Goal: Task Accomplishment & Management: Use online tool/utility

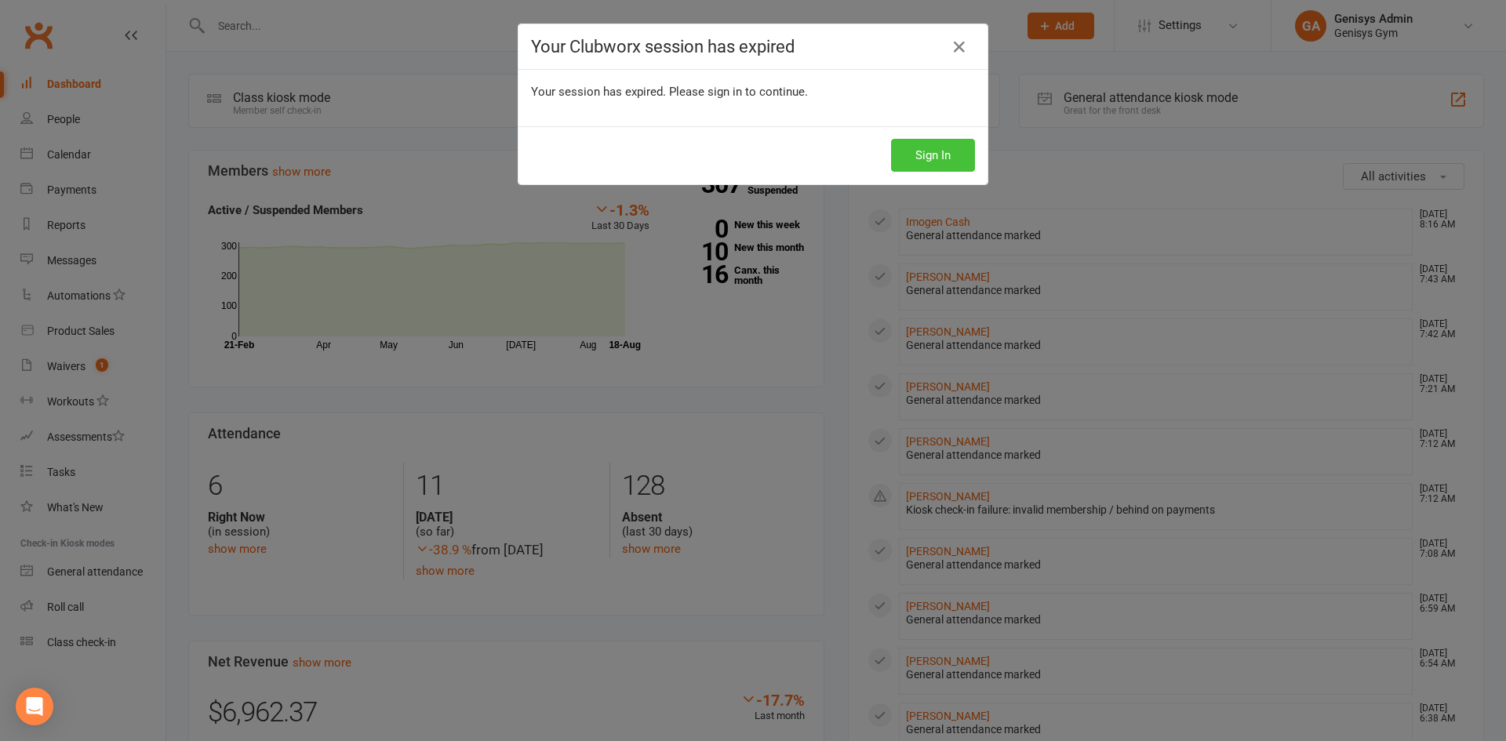
click at [927, 162] on button "Sign In" at bounding box center [933, 155] width 84 height 33
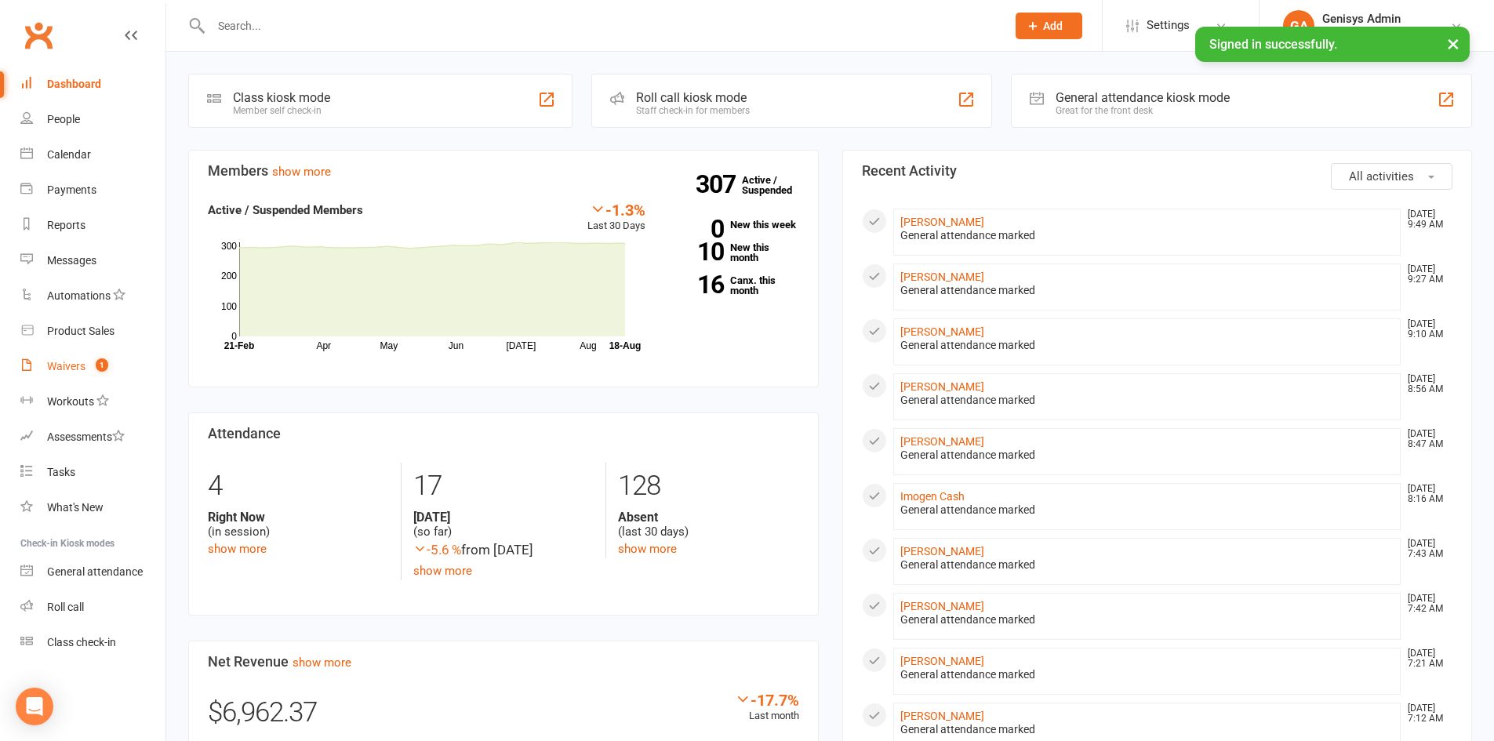
drag, startPoint x: 0, startPoint y: 0, endPoint x: 94, endPoint y: 363, distance: 375.2
click at [94, 363] on count-badge "1" at bounding box center [98, 366] width 20 height 13
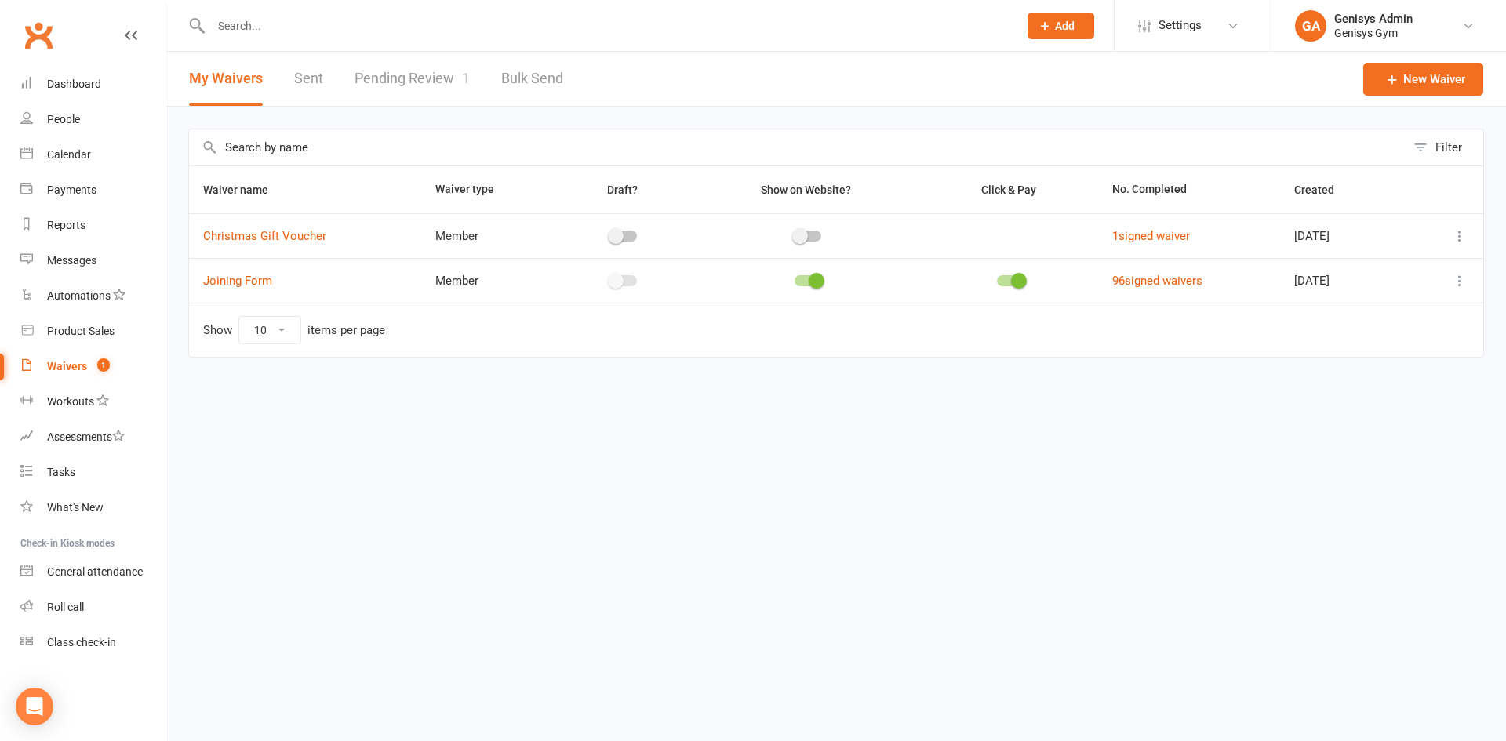
click at [448, 90] on link "Pending Review 1" at bounding box center [412, 79] width 115 height 54
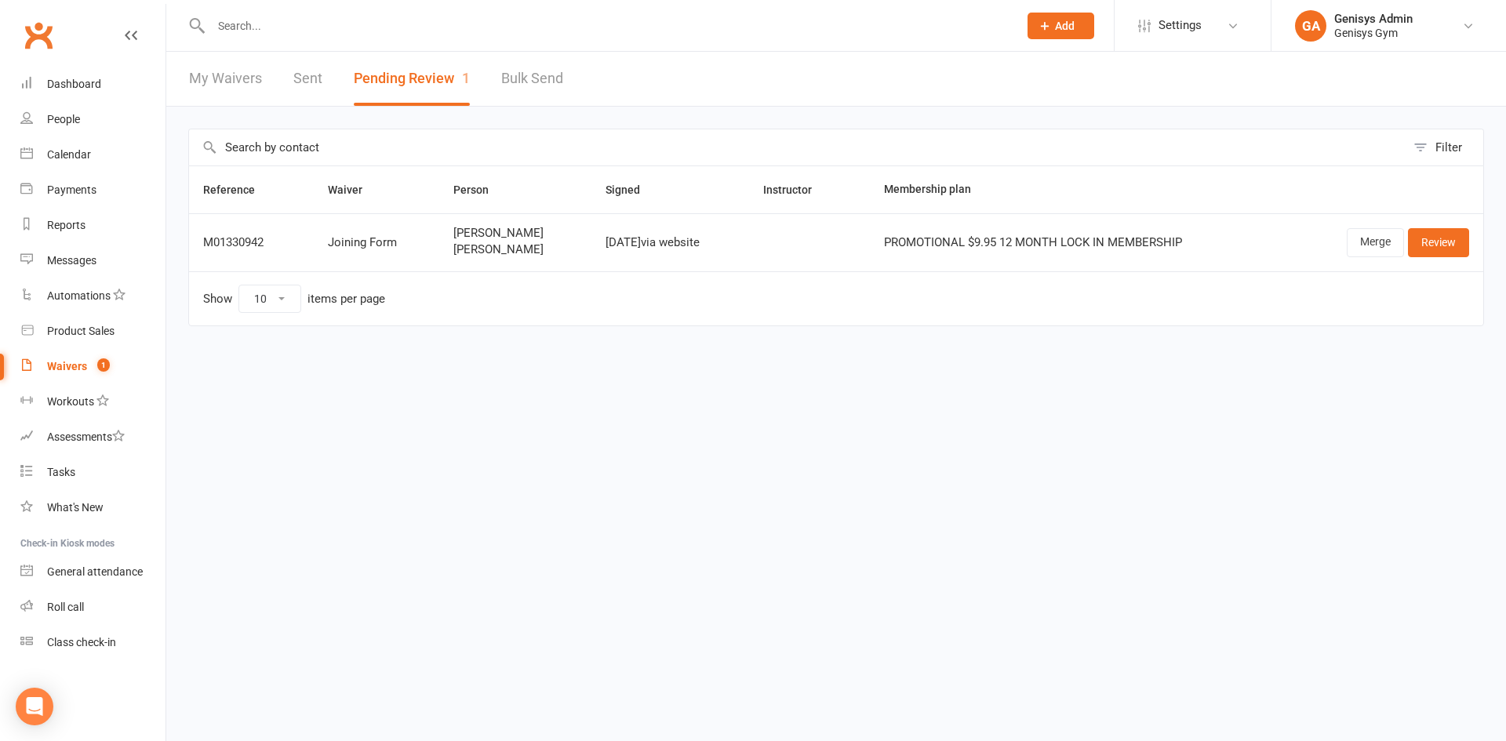
click at [606, 249] on div "Aug 17, 2025 via website" at bounding box center [670, 242] width 129 height 13
click at [1444, 246] on link "Review" at bounding box center [1438, 242] width 61 height 28
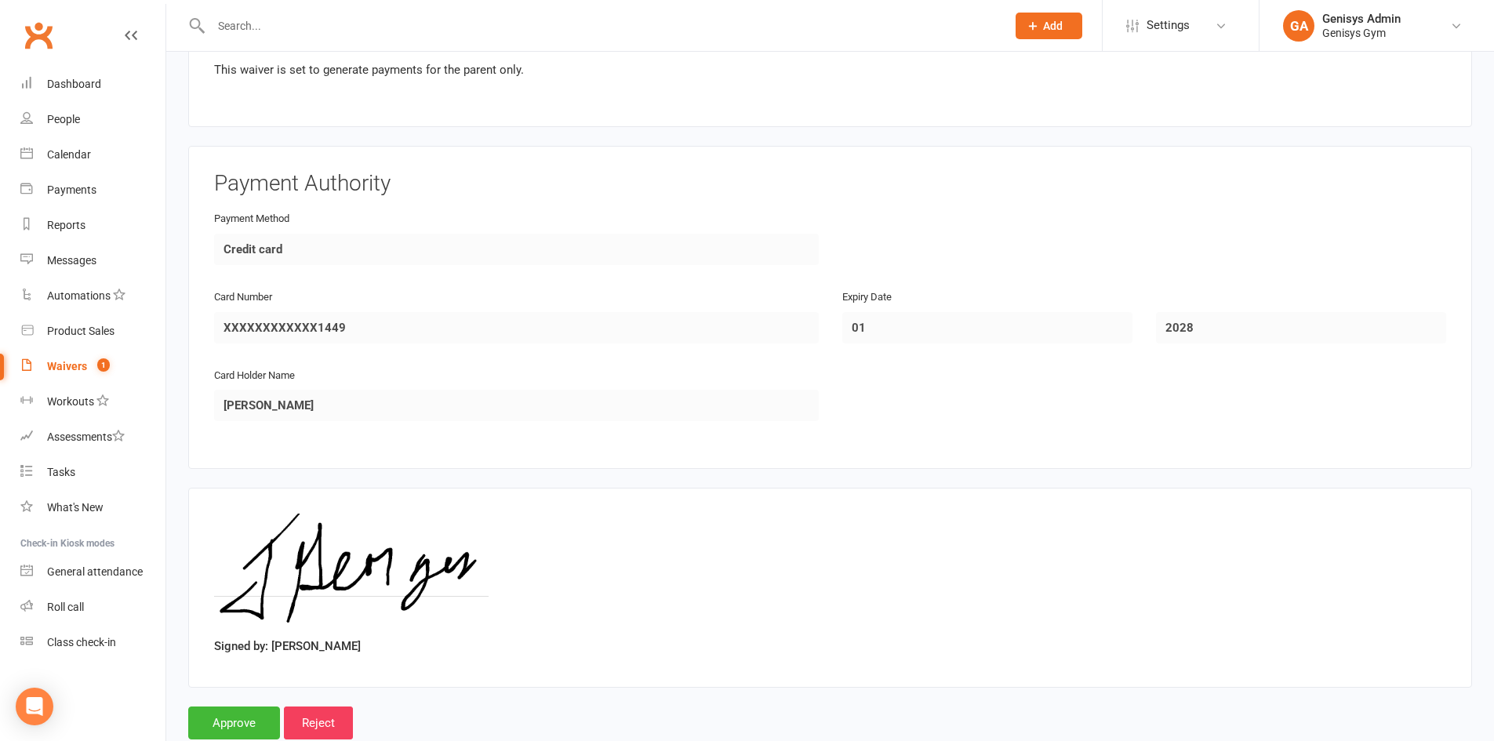
scroll to position [1821, 0]
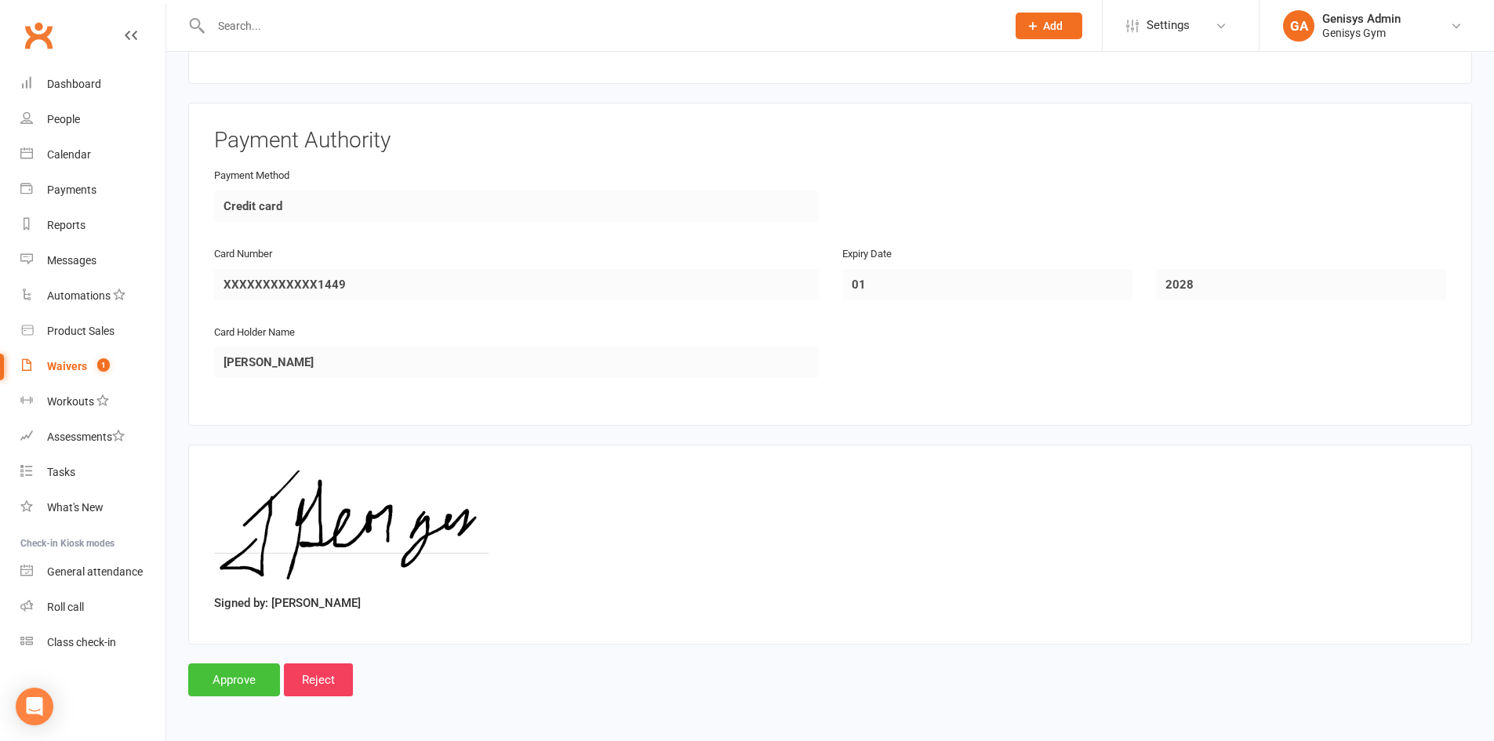
click at [231, 678] on input "Approve" at bounding box center [234, 680] width 92 height 33
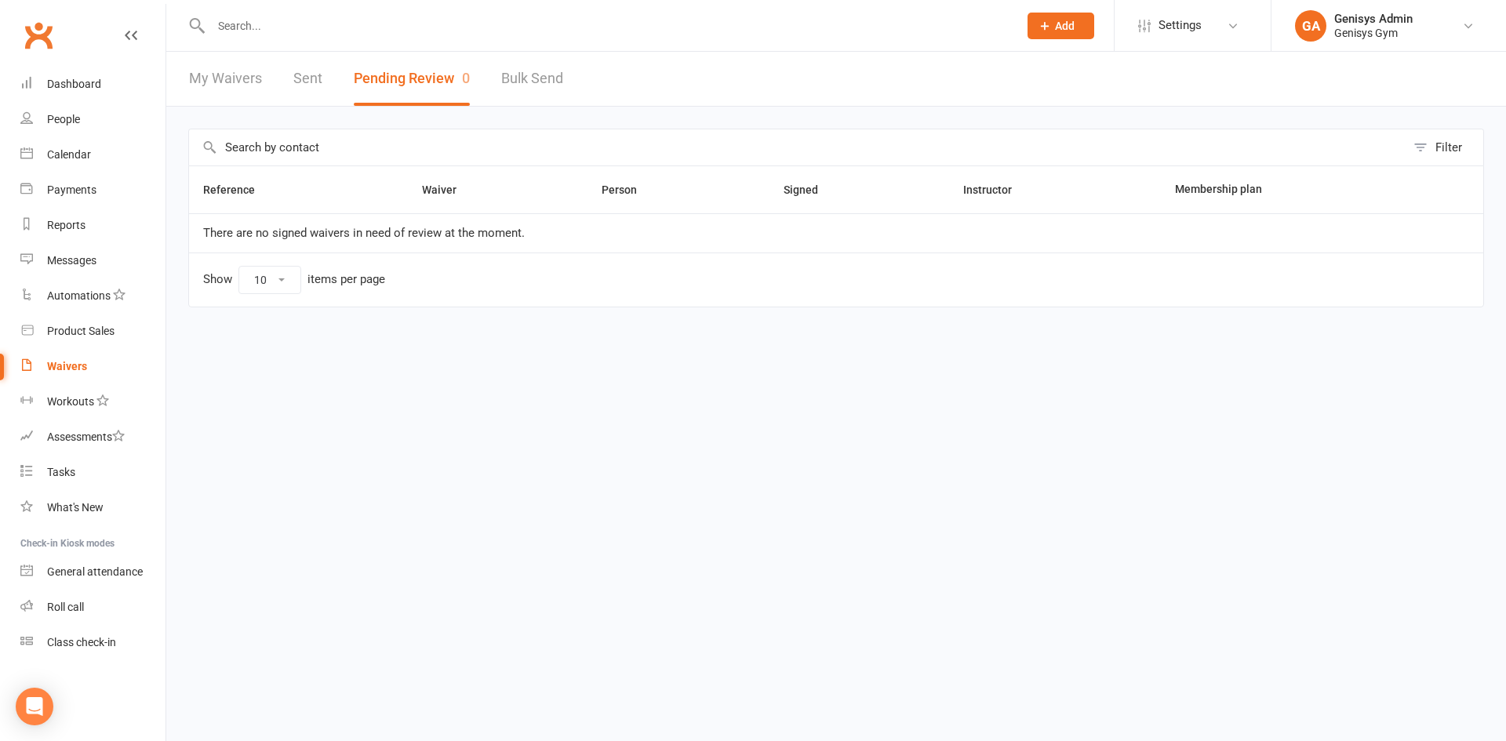
click at [298, 21] on input "text" at bounding box center [606, 26] width 801 height 22
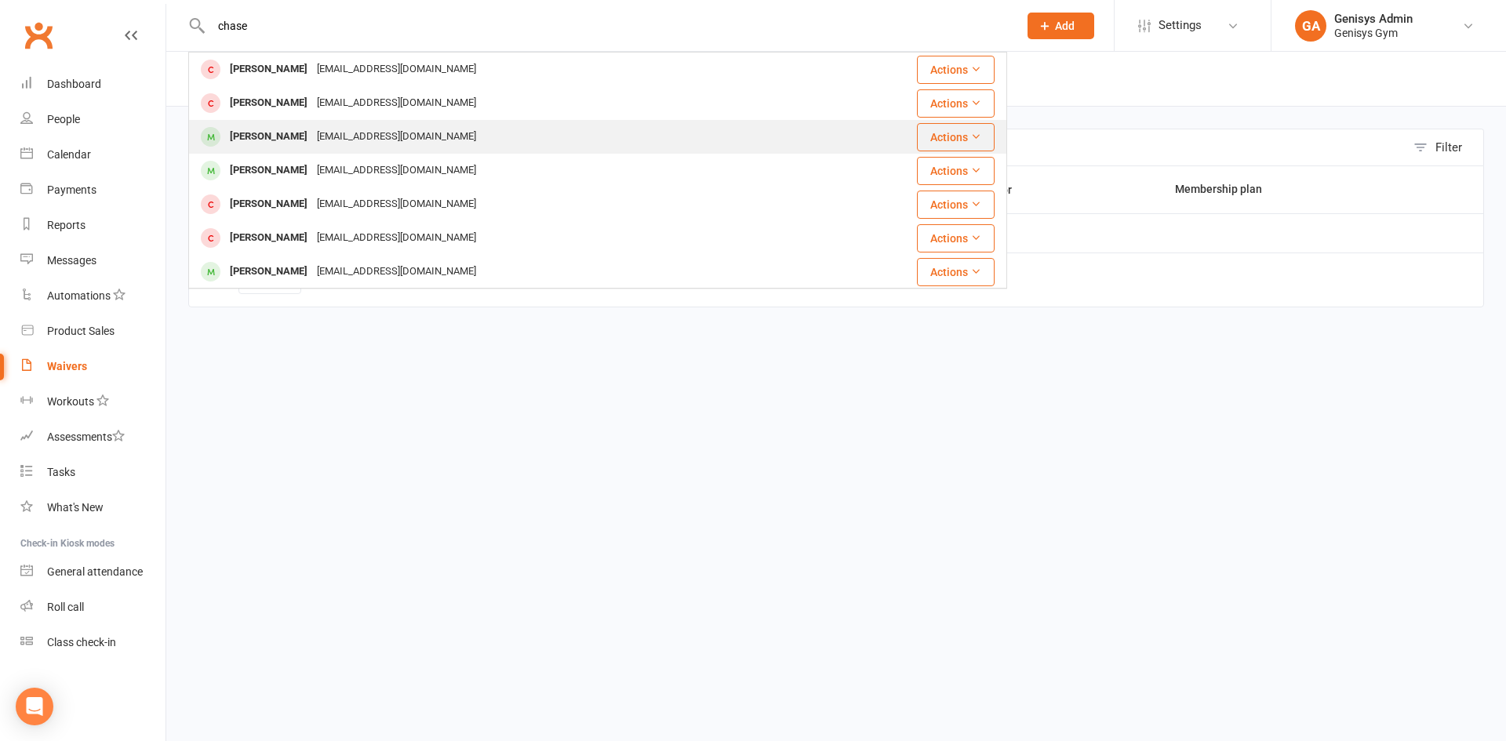
type input "chase"
click at [336, 136] on div "Juliemichelle15@hotmail.com" at bounding box center [396, 137] width 169 height 23
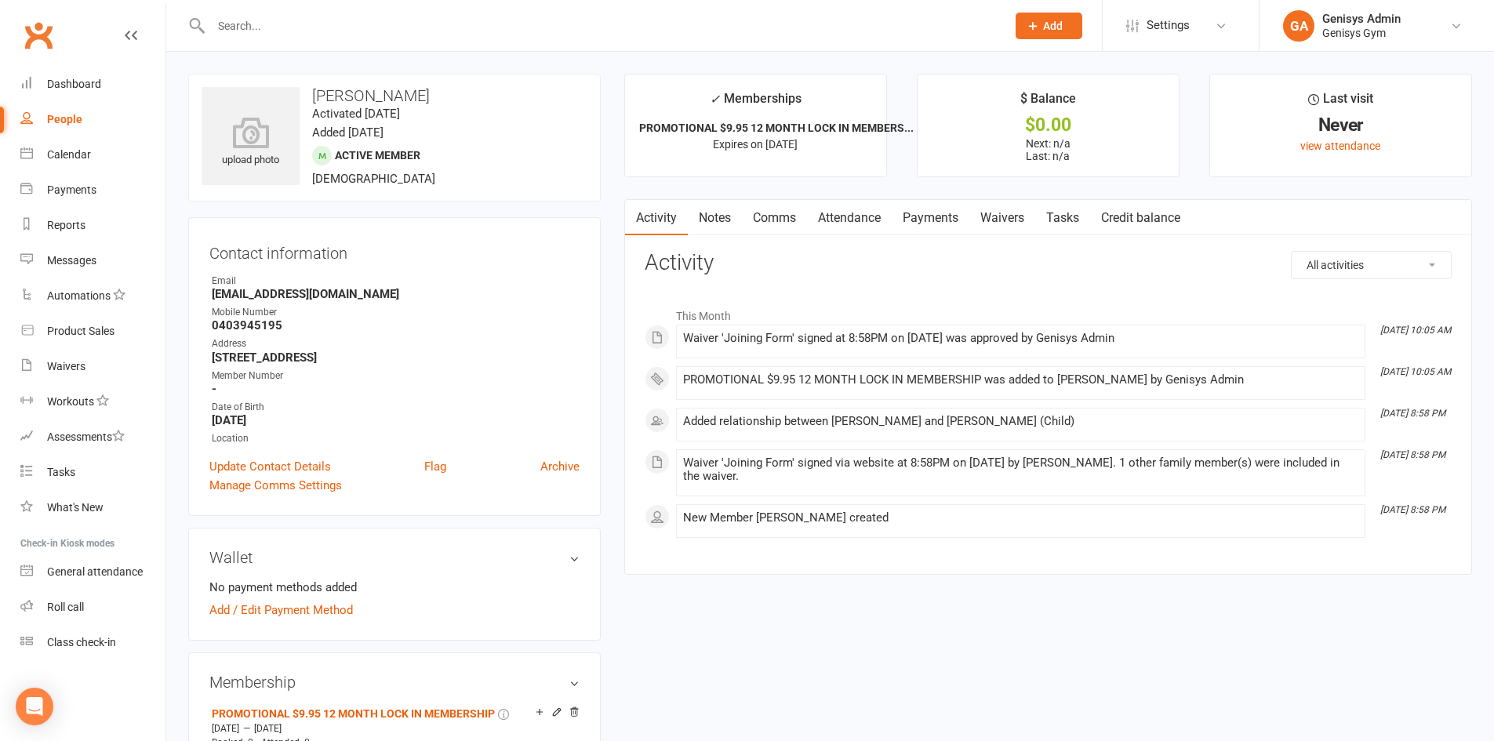
click at [925, 212] on link "Payments" at bounding box center [931, 218] width 78 height 36
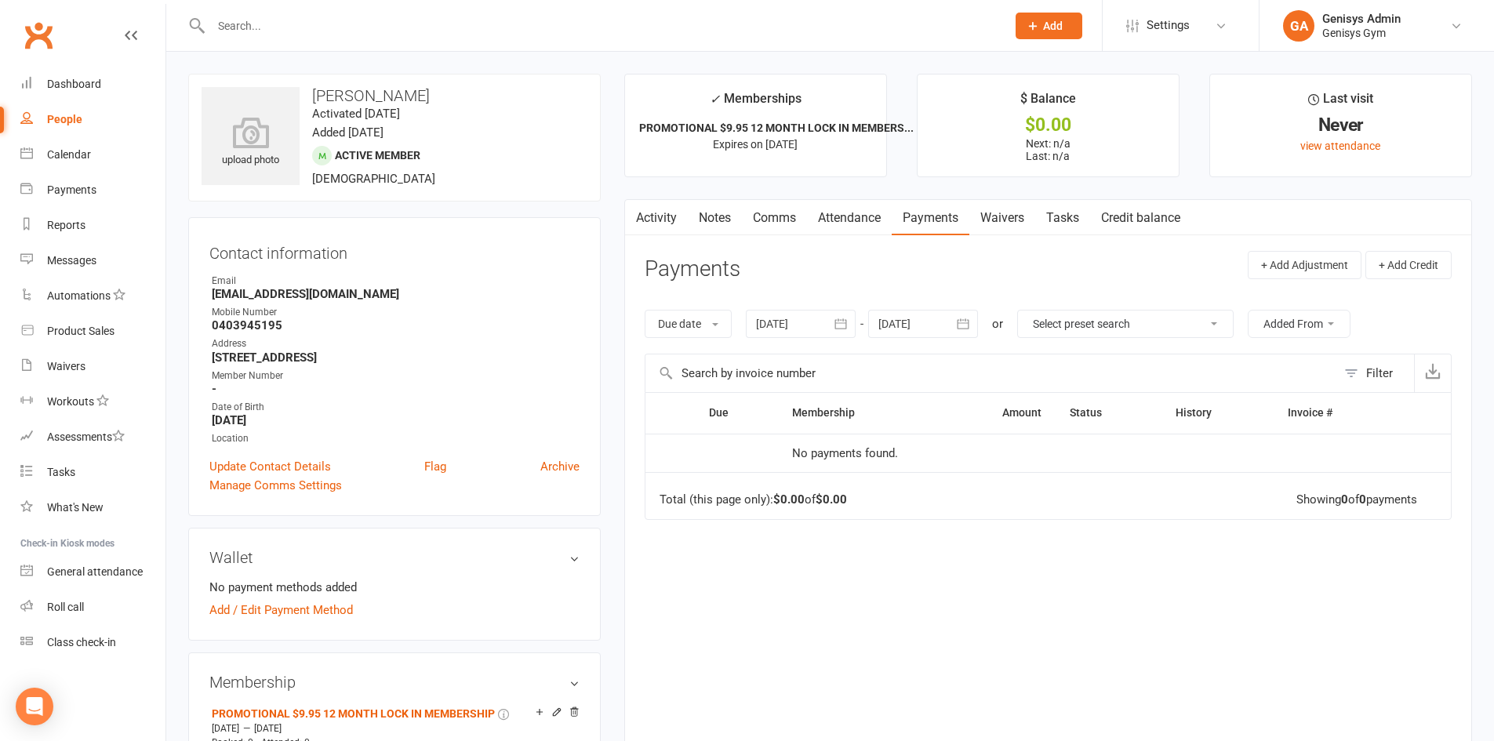
click at [833, 218] on link "Attendance" at bounding box center [849, 218] width 85 height 36
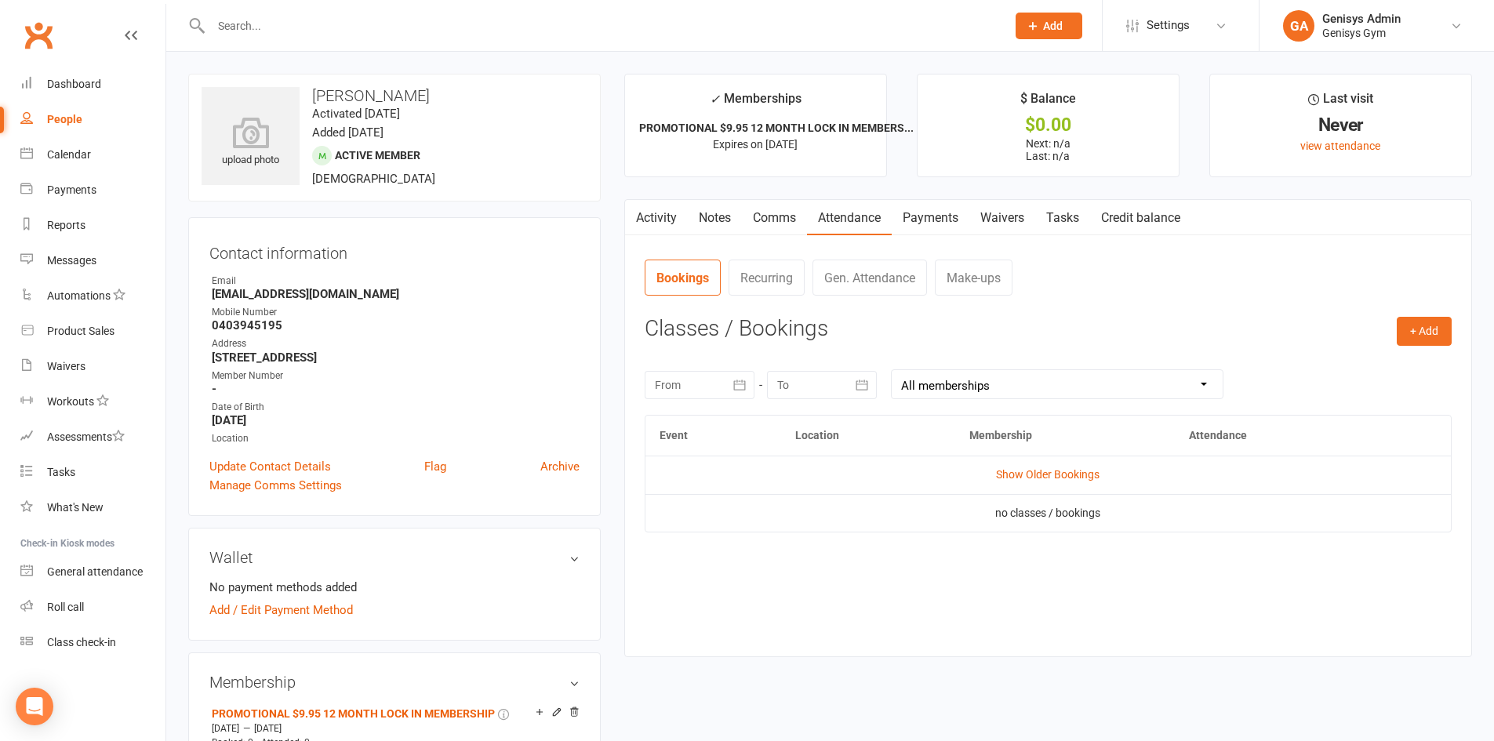
click at [1008, 215] on link "Waivers" at bounding box center [1002, 218] width 66 height 36
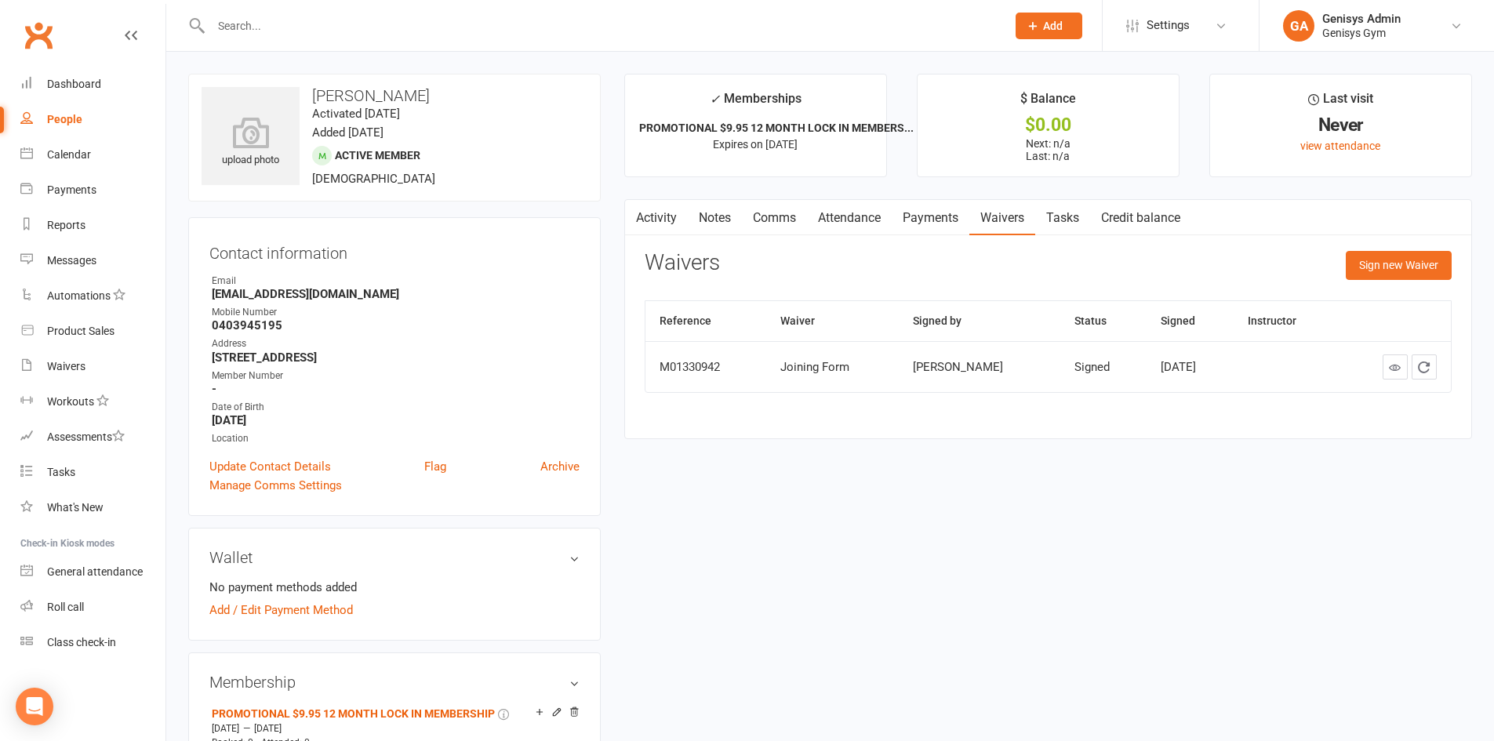
click at [948, 220] on link "Payments" at bounding box center [931, 218] width 78 height 36
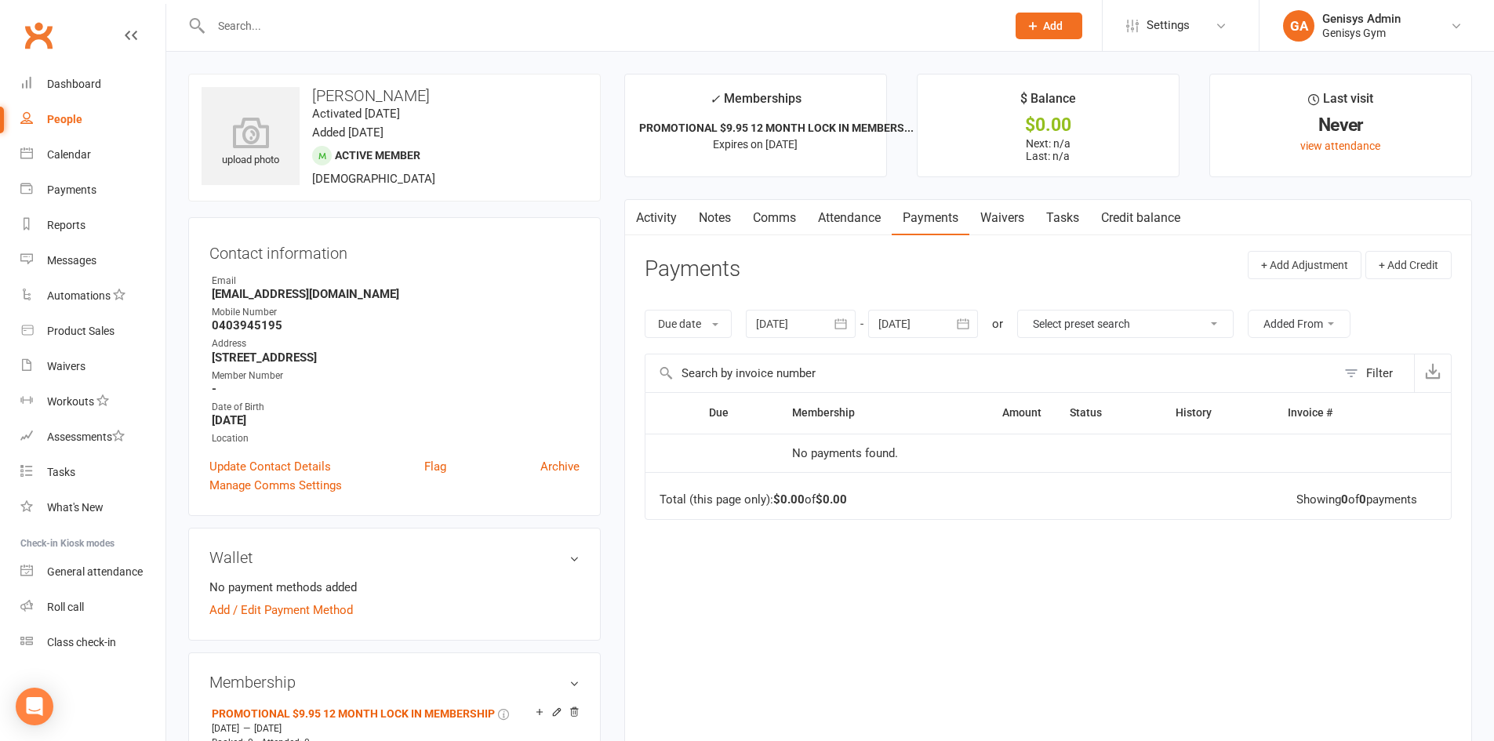
click at [1017, 209] on link "Waivers" at bounding box center [1002, 218] width 66 height 36
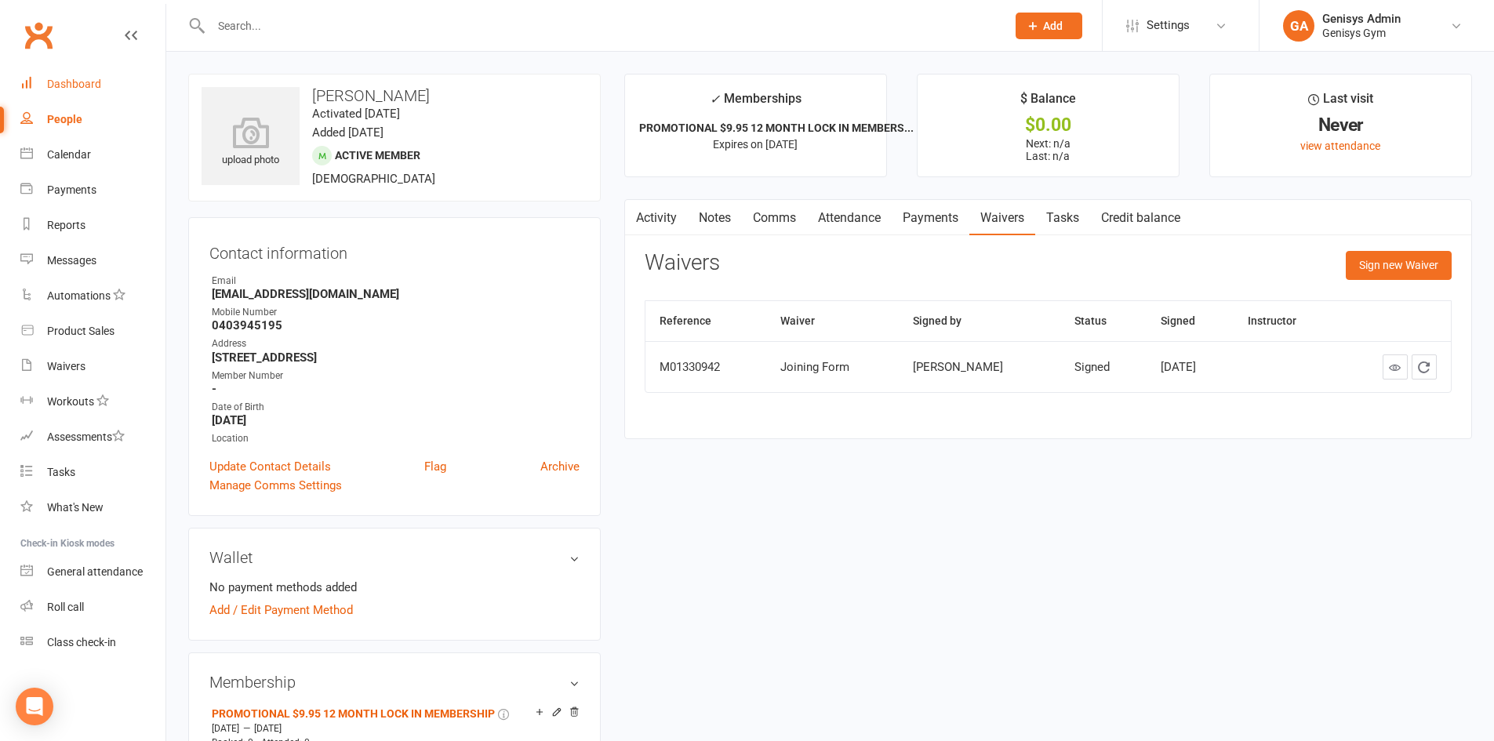
click at [91, 91] on link "Dashboard" at bounding box center [92, 84] width 145 height 35
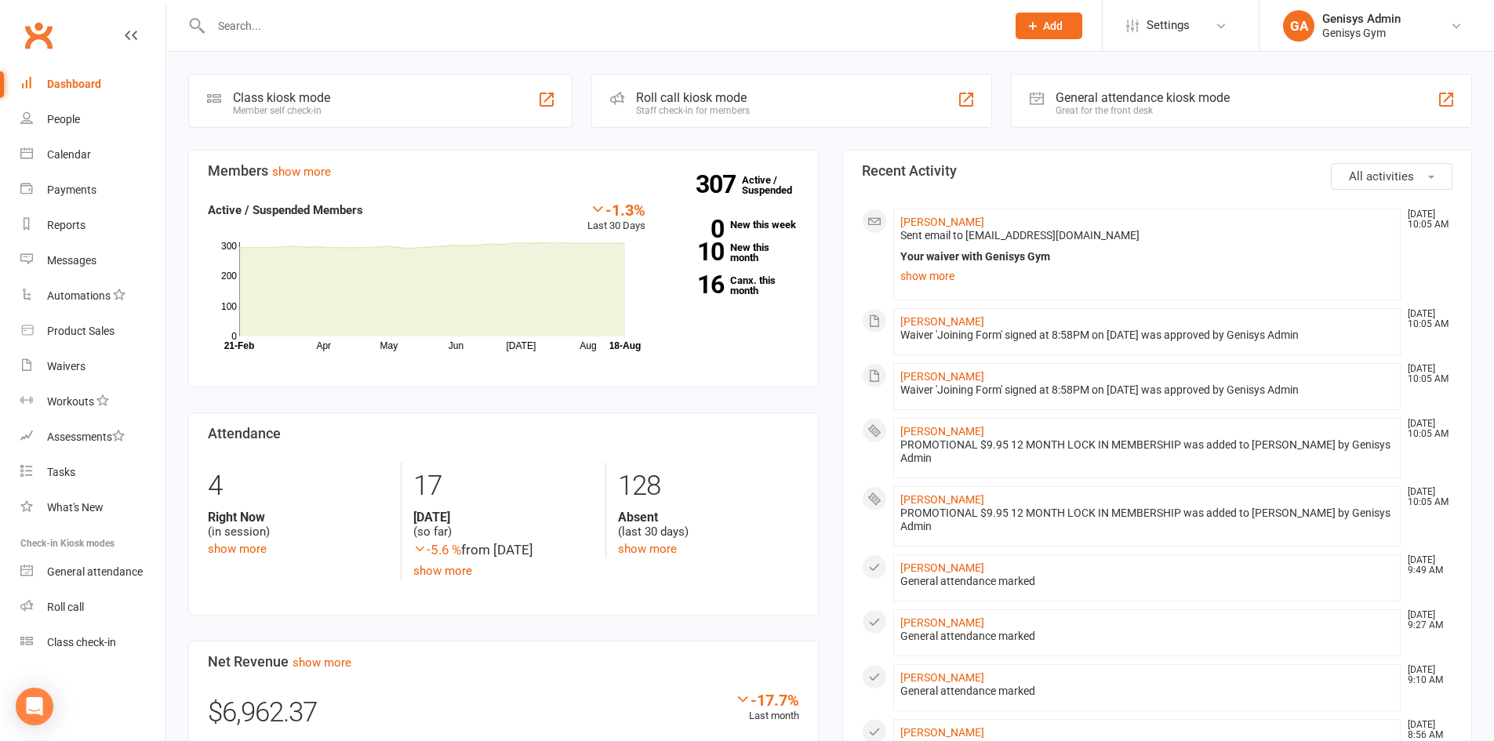
click at [377, 13] on div at bounding box center [591, 25] width 807 height 51
click at [377, 23] on input "text" at bounding box center [600, 26] width 789 height 22
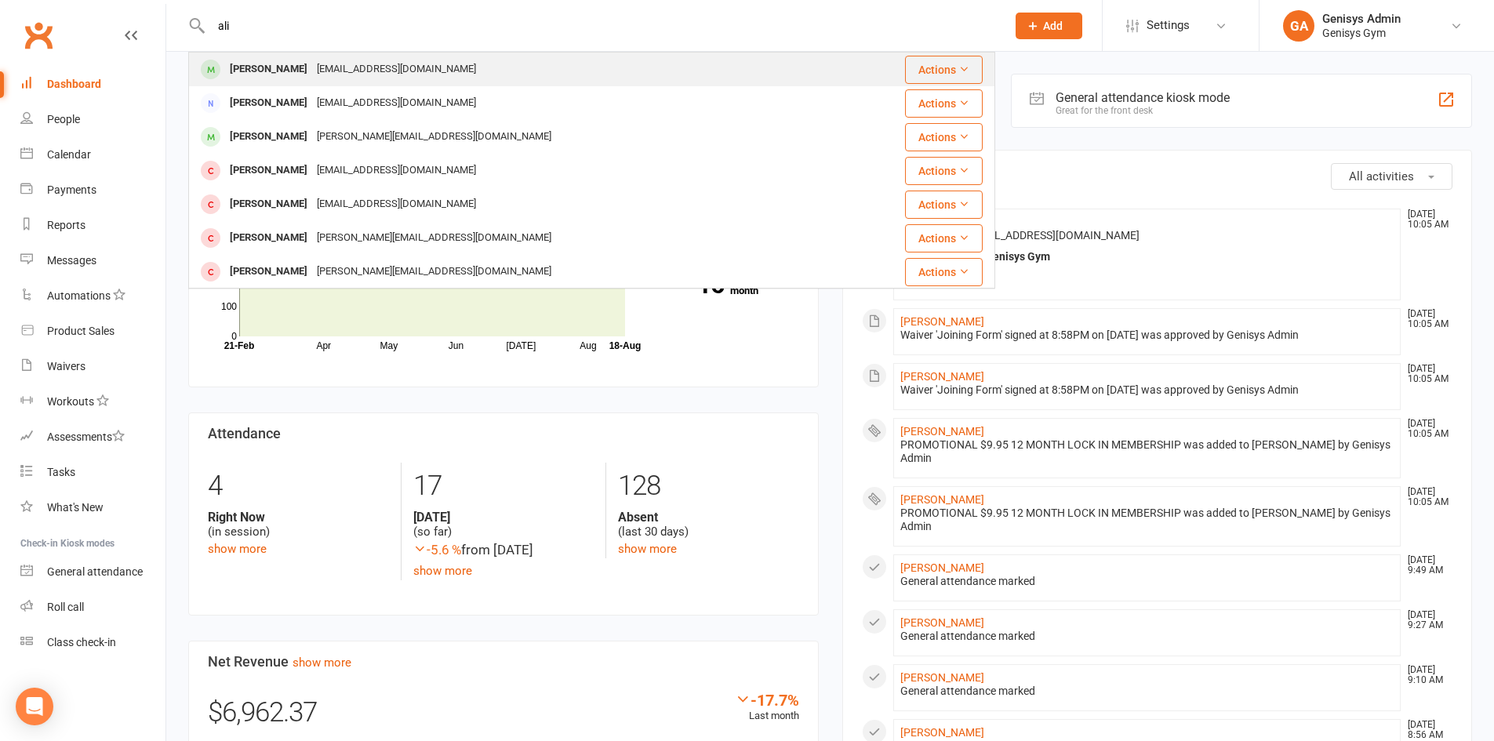
type input "ali"
click at [402, 70] on div "alinajemathlete@hotmail.com" at bounding box center [396, 69] width 169 height 23
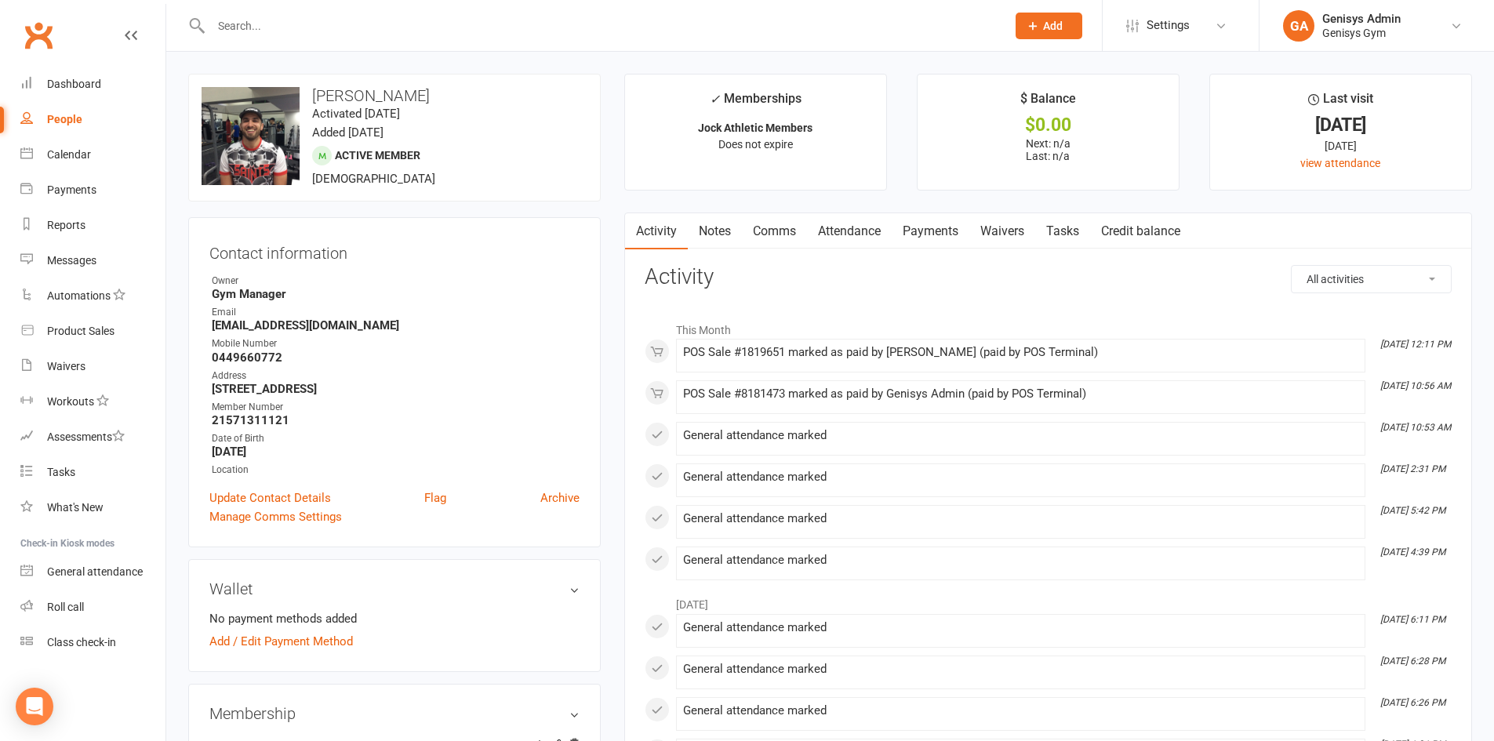
click at [336, 11] on div at bounding box center [591, 25] width 807 height 51
click at [332, 26] on input "text" at bounding box center [600, 26] width 789 height 22
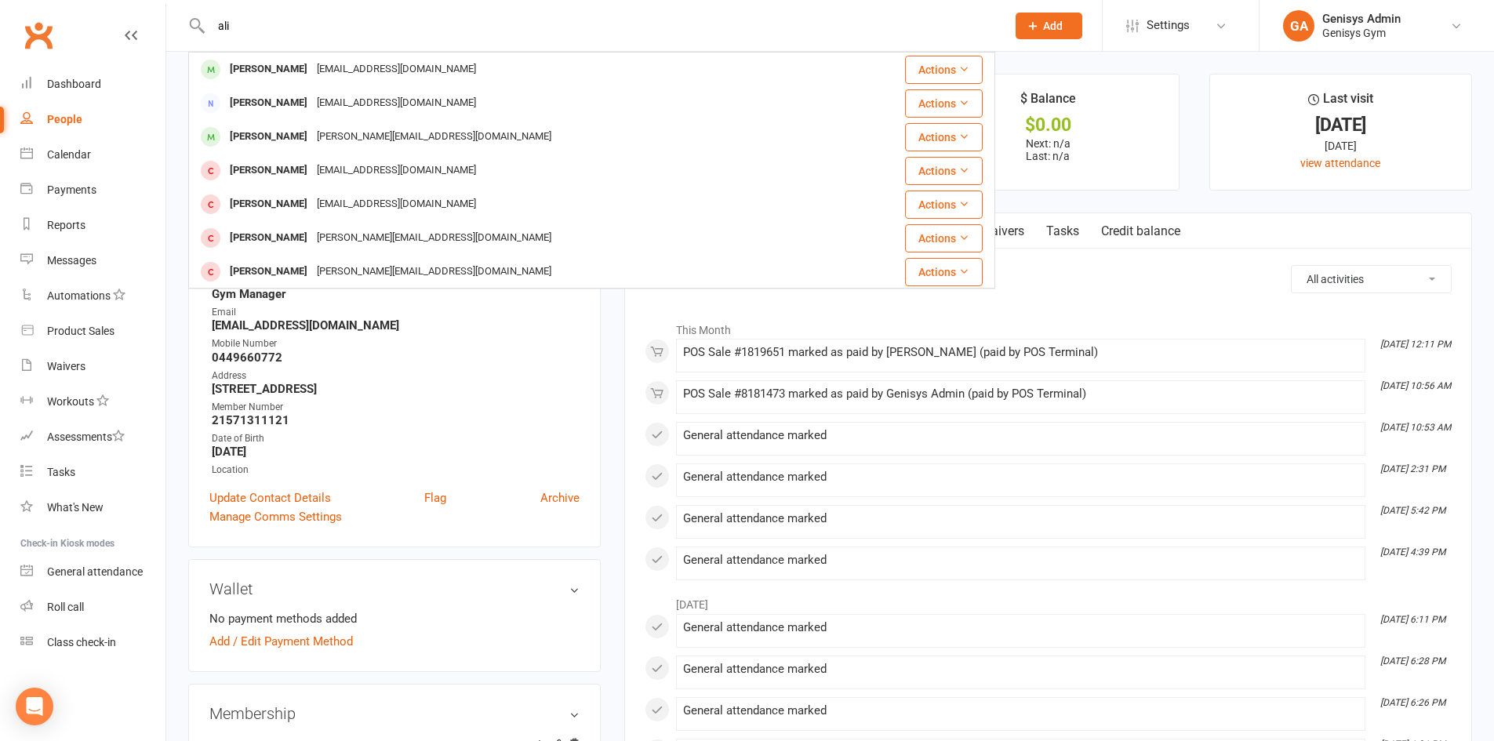
scroll to position [314, 0]
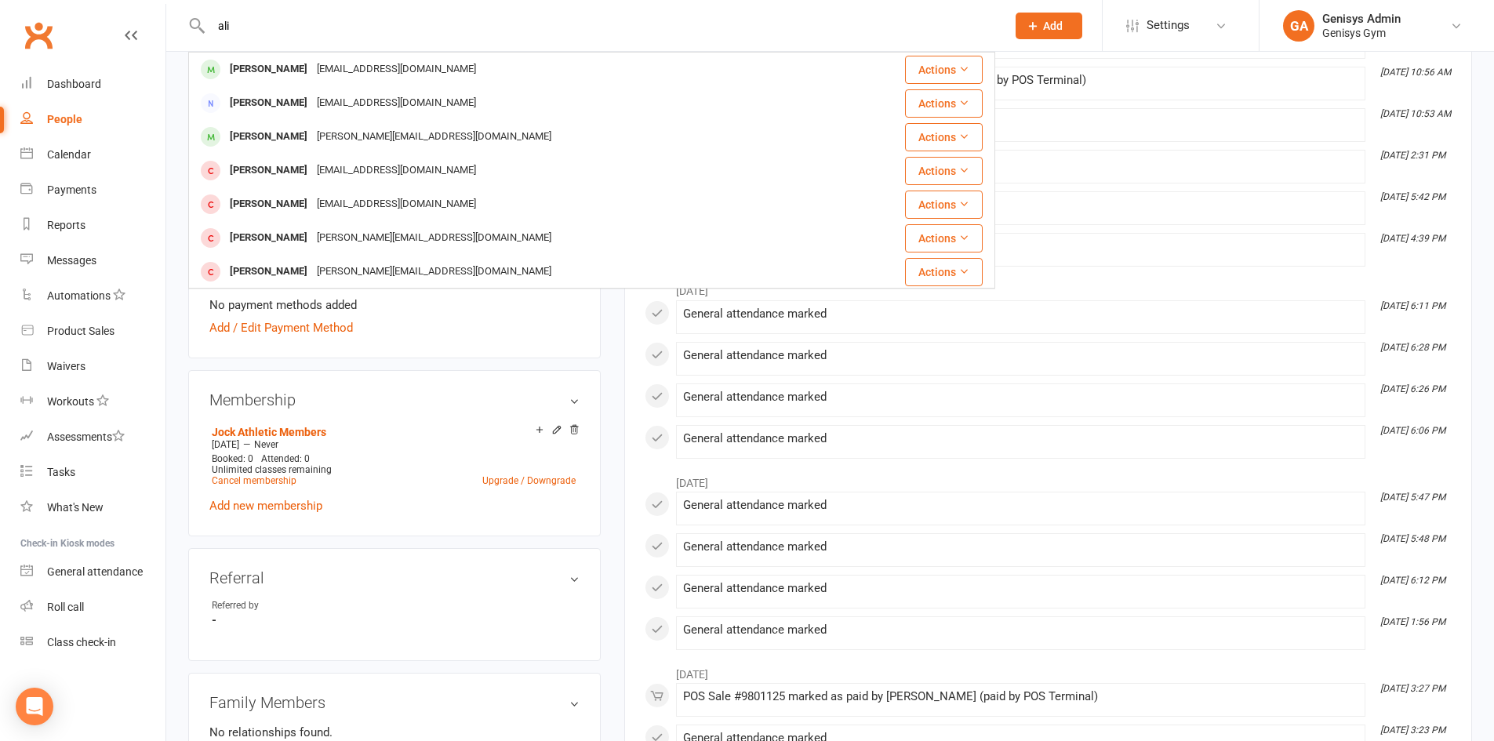
type input "ali"
click at [453, 335] on div "Add / Edit Payment Method" at bounding box center [394, 327] width 370 height 19
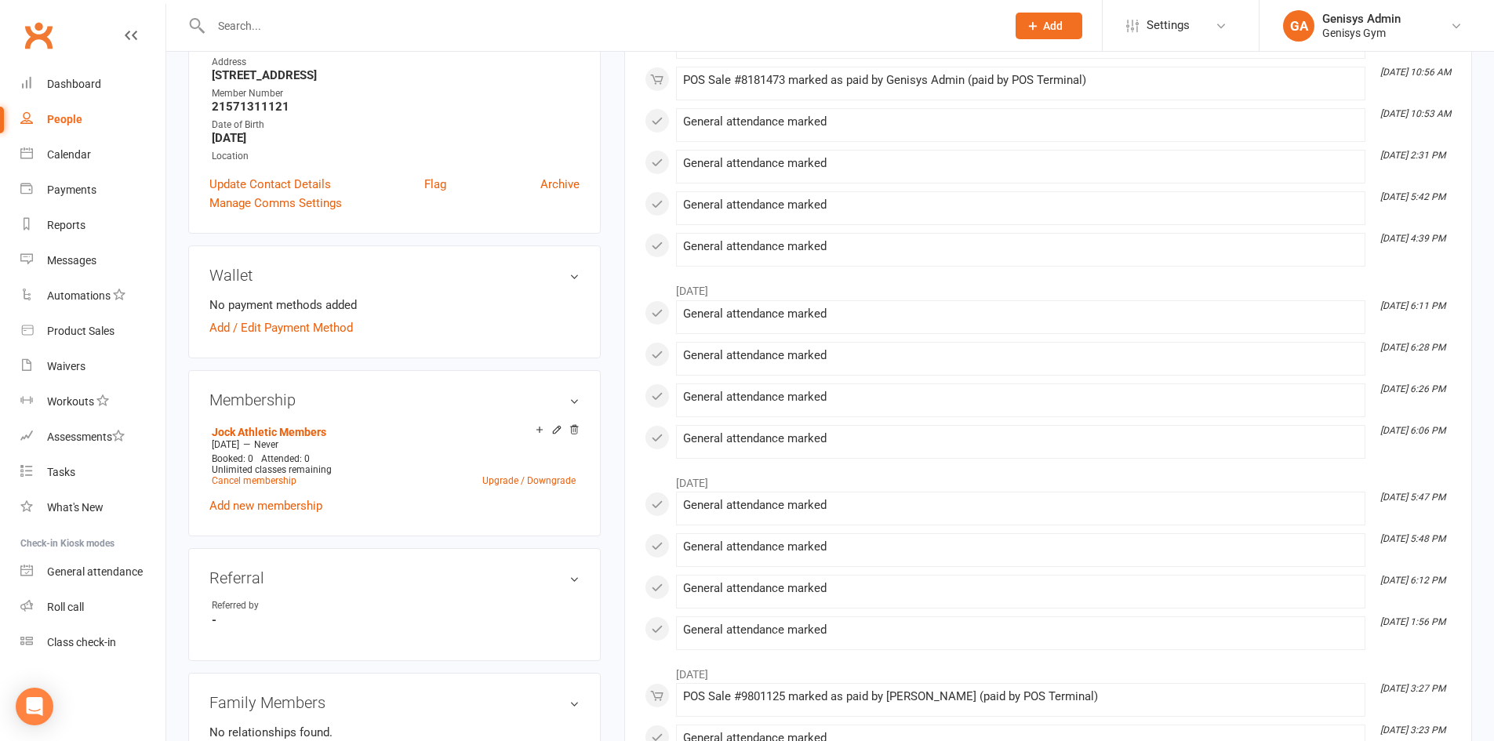
click at [453, 378] on div "Membership Jock Athletic Members Jul 1 2024 — Never Booked: 0 Attended: 0 Unlim…" at bounding box center [394, 453] width 413 height 166
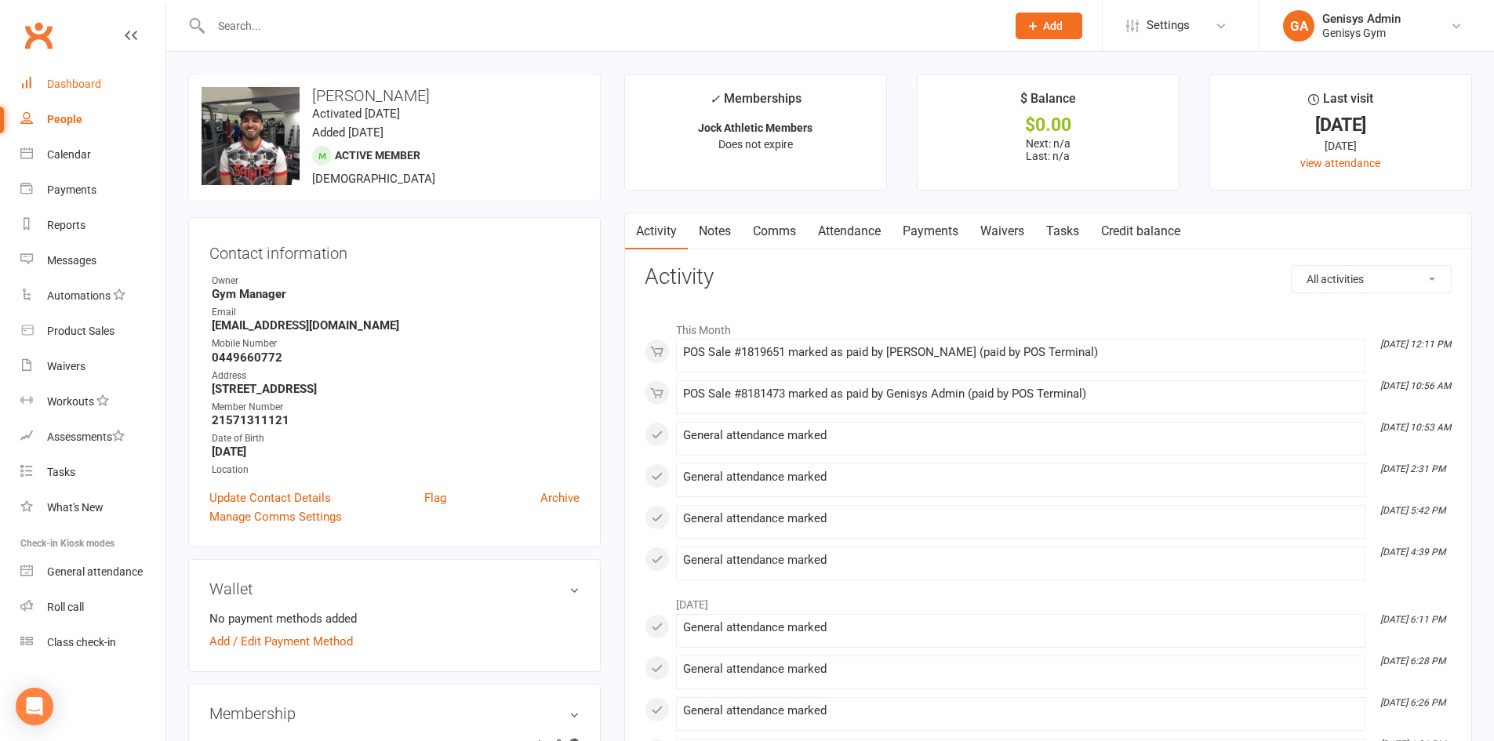
click at [98, 84] on div "Dashboard" at bounding box center [74, 84] width 54 height 13
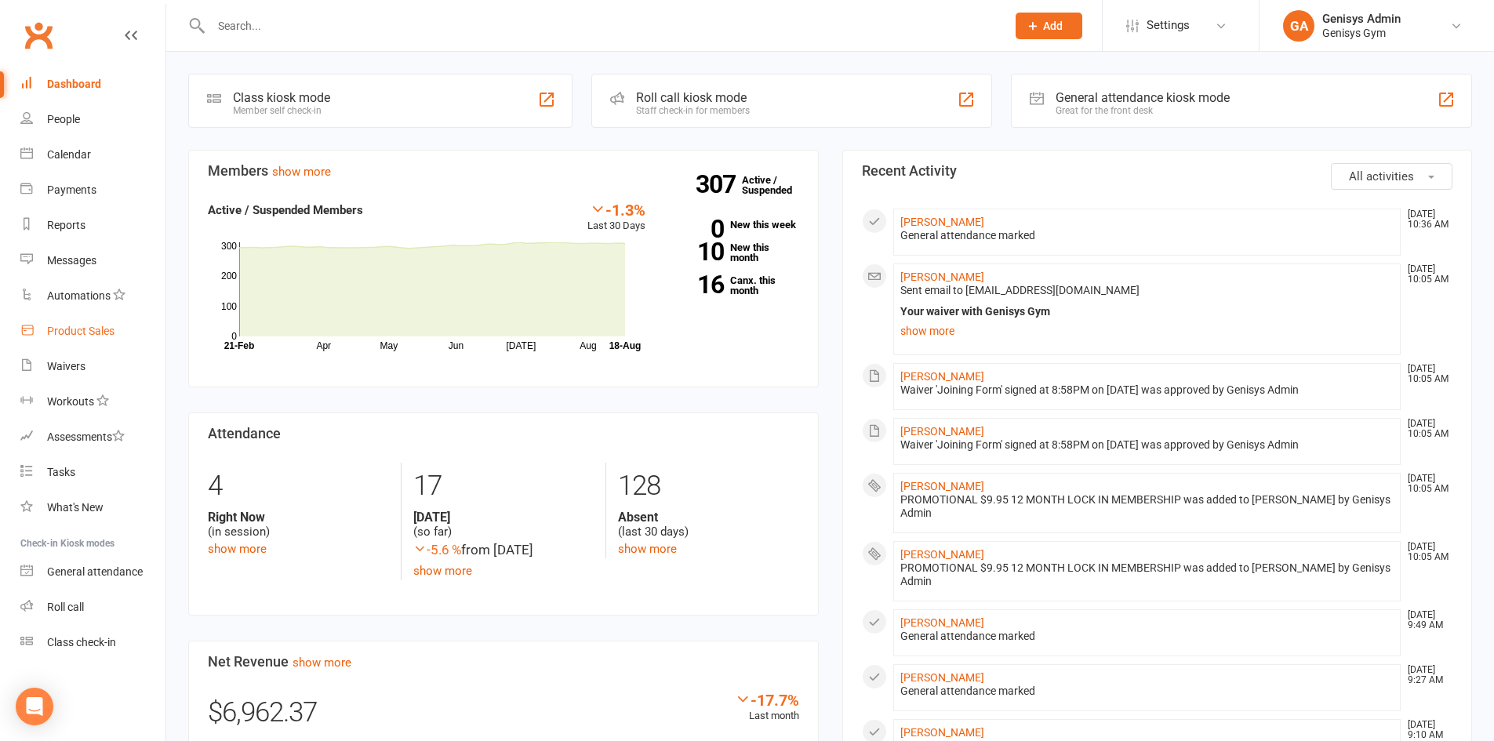
click at [91, 340] on link "Product Sales" at bounding box center [92, 331] width 145 height 35
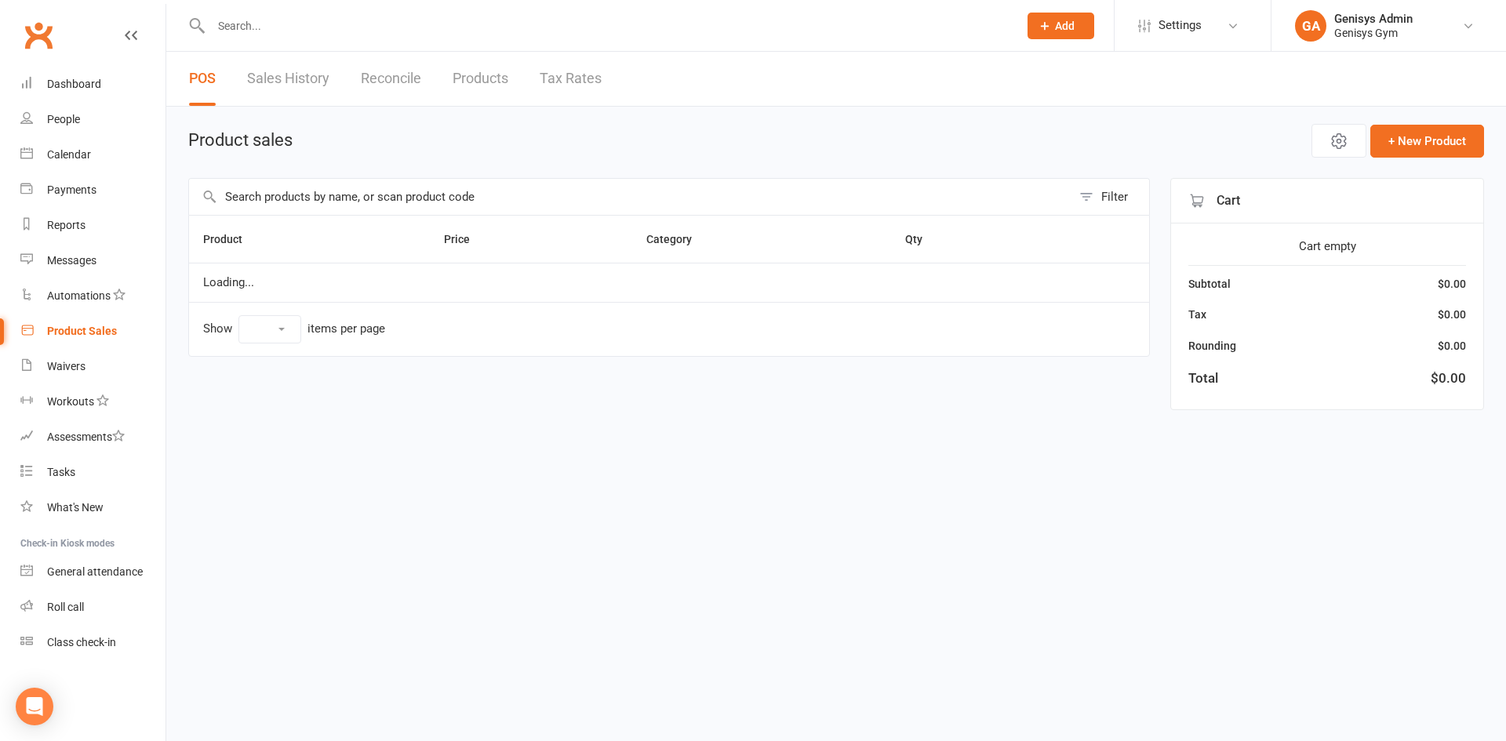
select select "100"
click at [1265, 136] on button "Open POS Portal" at bounding box center [1221, 141] width 173 height 33
